Goal: Obtain resource: Obtain resource

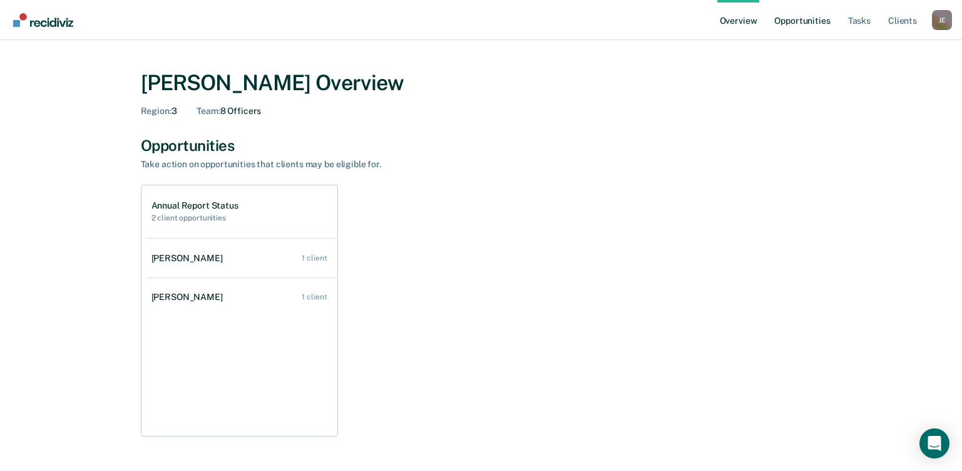
click at [813, 28] on link "Opportunities" at bounding box center [802, 20] width 61 height 40
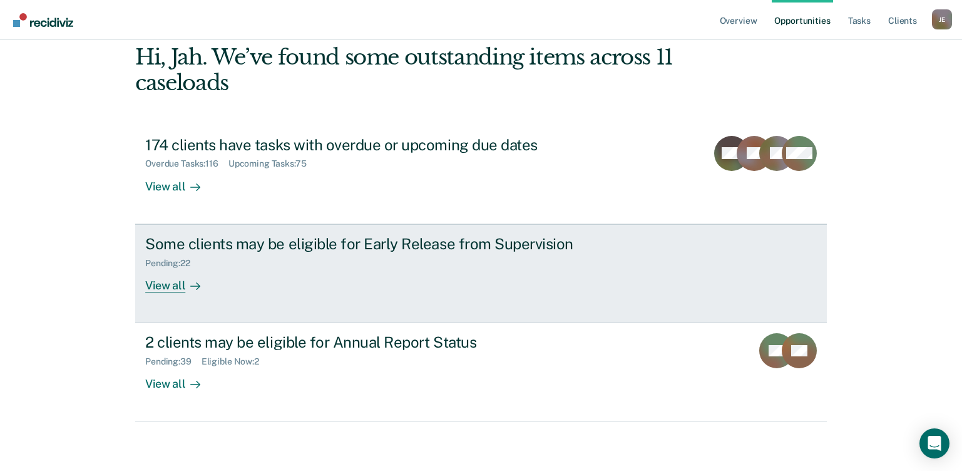
scroll to position [85, 0]
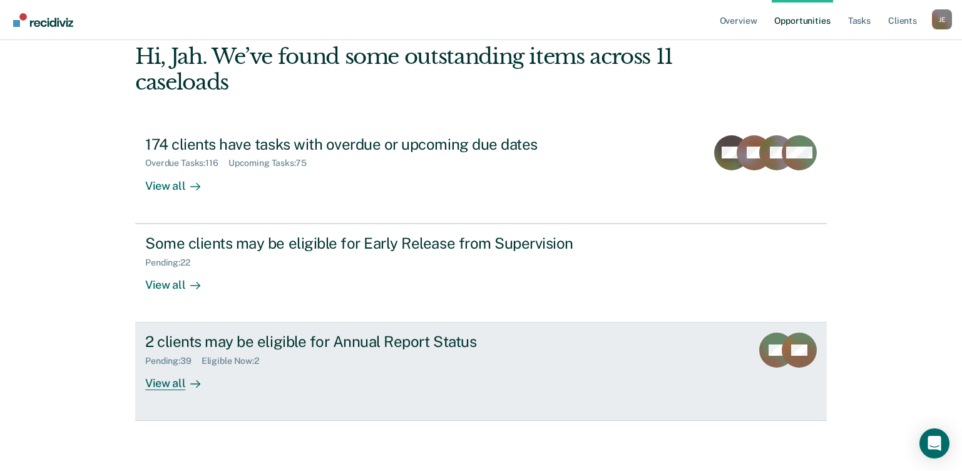
click at [225, 348] on div "2 clients may be eligible for Annual Report Status" at bounding box center [365, 342] width 440 height 18
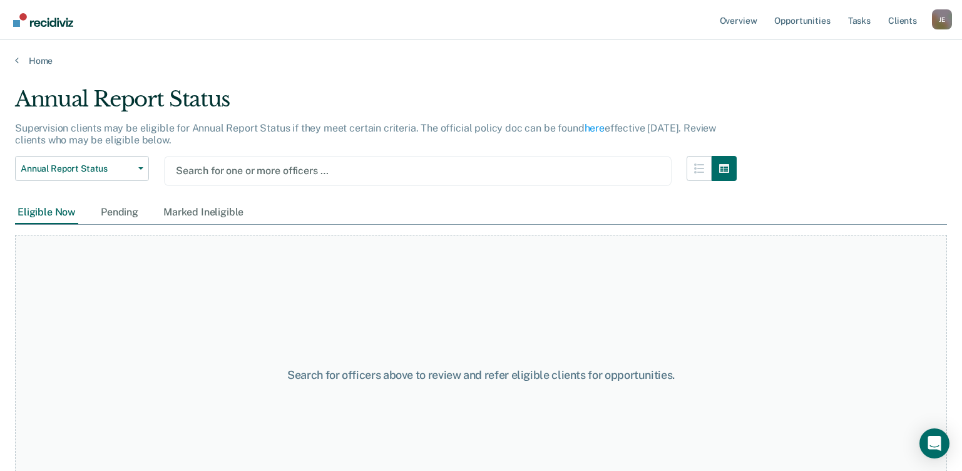
click at [271, 168] on div at bounding box center [418, 170] width 484 height 14
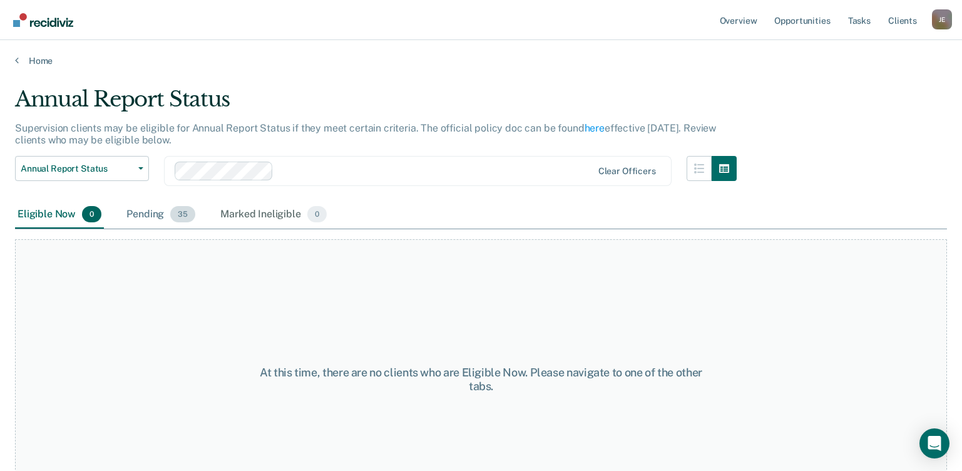
click at [152, 220] on div "Pending 35" at bounding box center [161, 215] width 74 height 28
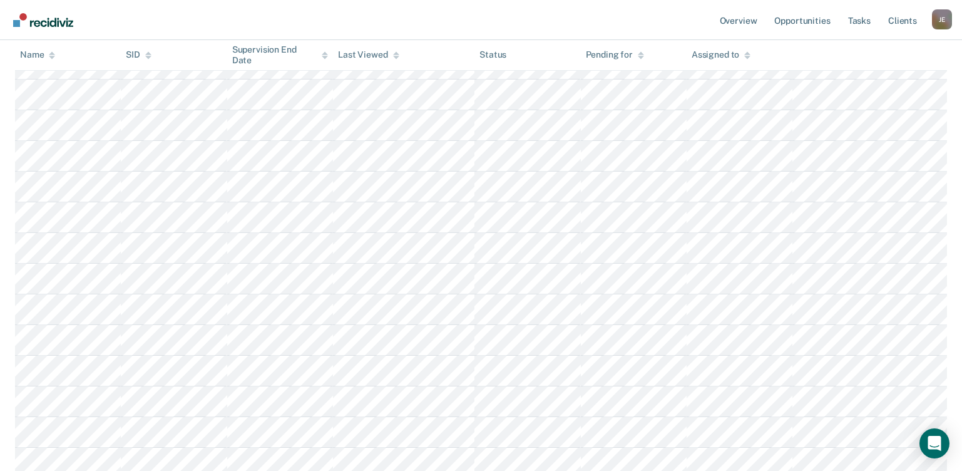
scroll to position [765, 0]
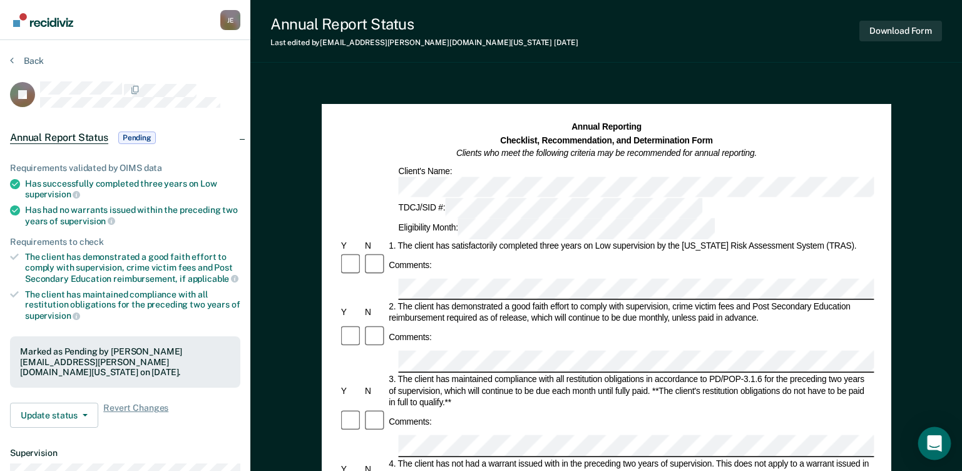
click at [937, 435] on div "Open Intercom Messenger" at bounding box center [935, 443] width 33 height 33
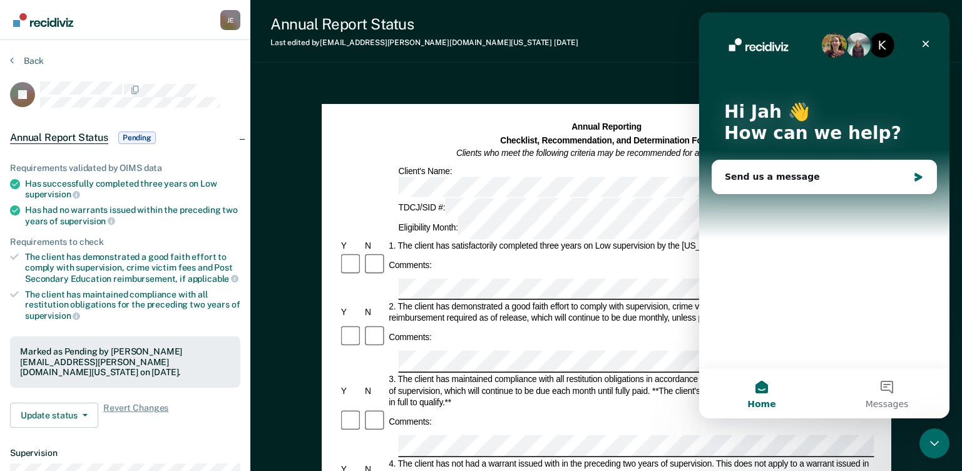
click at [639, 61] on div "Annual Report Status Last edited by [PERSON_NAME][EMAIL_ADDRESS][DOMAIN_NAME][U…" at bounding box center [606, 31] width 712 height 63
click at [926, 39] on icon "Close" at bounding box center [926, 44] width 10 height 10
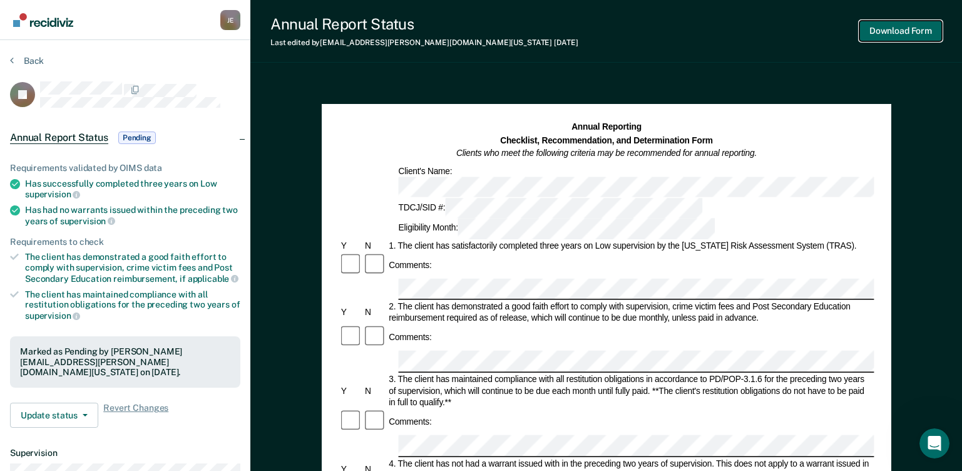
click at [915, 34] on button "Download Form" at bounding box center [901, 31] width 83 height 21
